Goal: Transaction & Acquisition: Purchase product/service

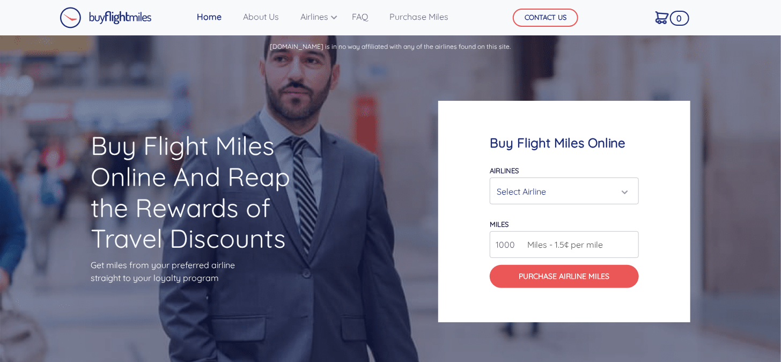
click at [520, 180] on div "Select Airline" at bounding box center [564, 191] width 148 height 26
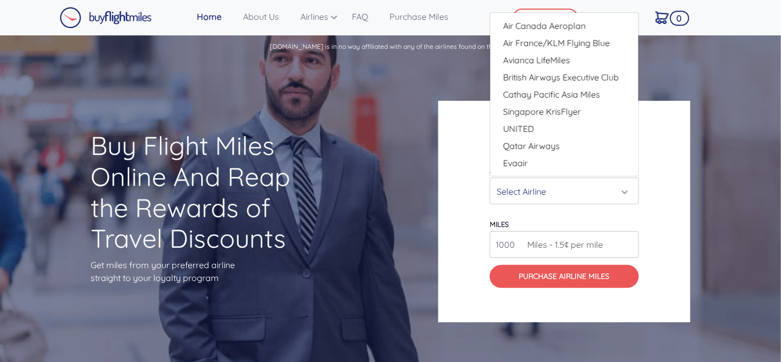
click at [591, 242] on span "Miles - 1.5¢ per mile" at bounding box center [562, 244] width 81 height 13
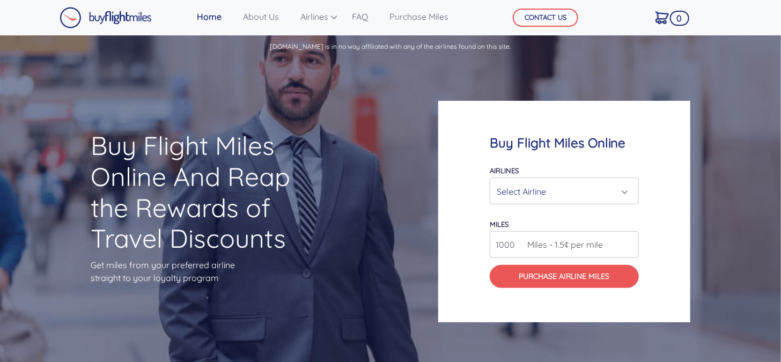
click at [636, 242] on input "1000" at bounding box center [564, 244] width 149 height 27
click at [628, 247] on input "999" at bounding box center [564, 244] width 149 height 27
click at [630, 241] on input "1000" at bounding box center [564, 244] width 149 height 27
click at [516, 246] on input "1000" at bounding box center [564, 244] width 149 height 27
type input "0"
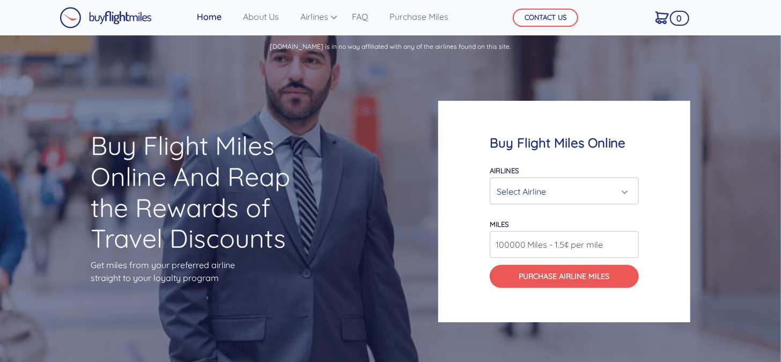
type input "100000"
click at [471, 256] on div "Buy Flight Miles Online Airlines Air Canada Aeroplan Air France/KLM Flying Blue…" at bounding box center [564, 212] width 252 height 222
click at [558, 206] on form "Airlines Air Canada Aeroplan Air France/KLM Flying Blue Avianca LifeMiles Briti…" at bounding box center [564, 226] width 149 height 125
click at [557, 193] on div "Select Airline" at bounding box center [561, 191] width 129 height 20
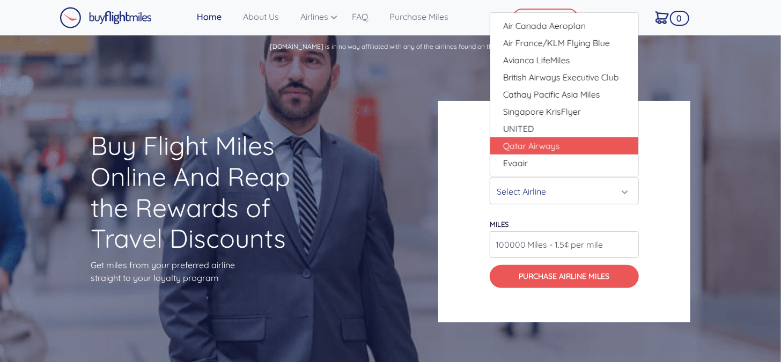
click at [571, 145] on link "Qatar Airways" at bounding box center [564, 145] width 148 height 17
select select "Qatar Airways"
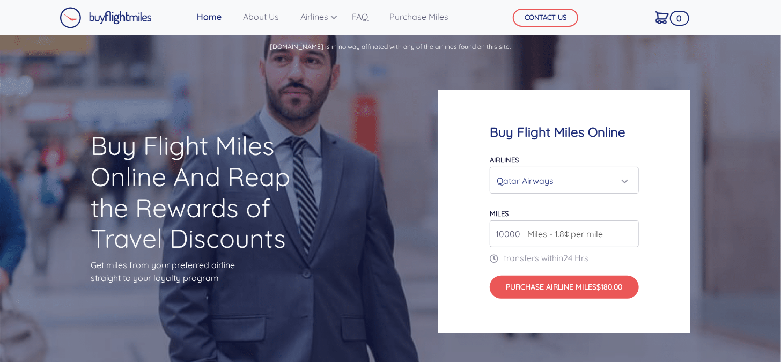
click at [520, 233] on input "10000" at bounding box center [564, 233] width 149 height 27
type input "100000"
